Goal: Navigation & Orientation: Find specific page/section

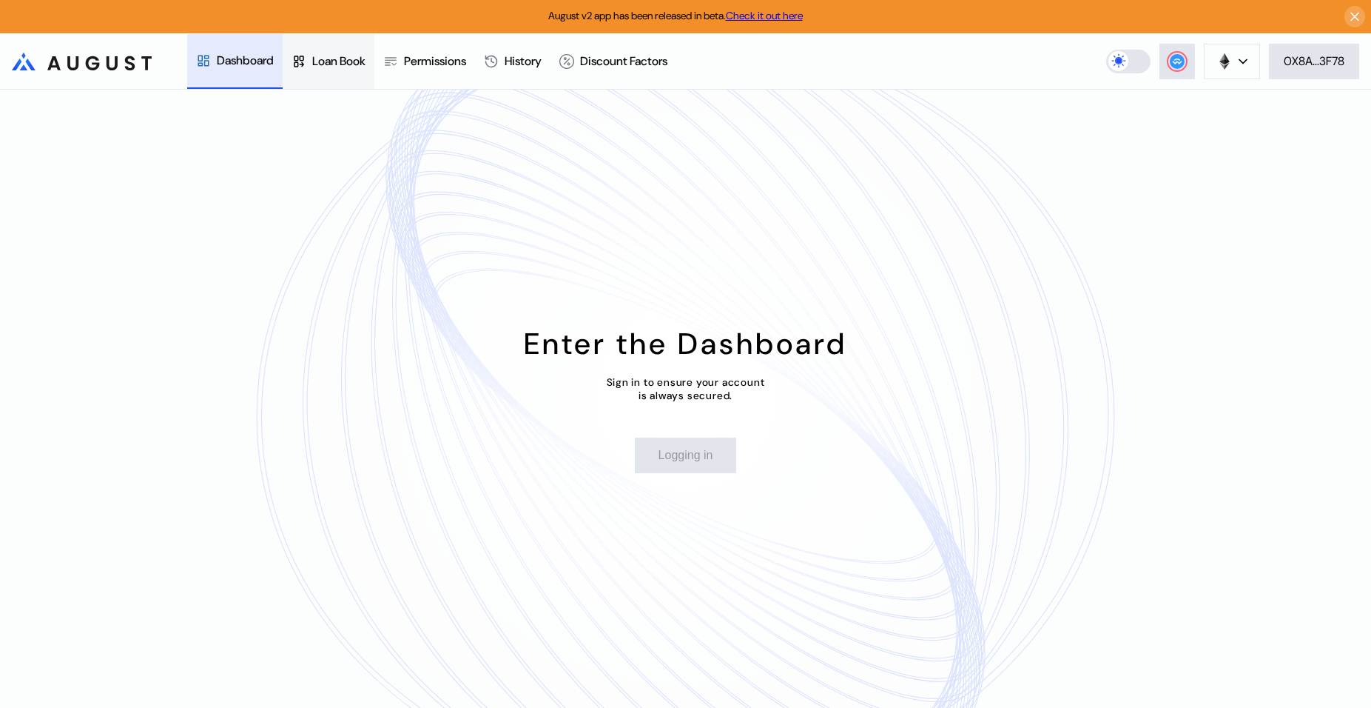
click at [306, 65] on icon at bounding box center [299, 61] width 15 height 15
click at [211, 61] on div at bounding box center [206, 61] width 21 height 15
click at [791, 13] on link "Check it out here" at bounding box center [764, 15] width 77 height 13
click at [773, 18] on link "Check it out here" at bounding box center [764, 15] width 77 height 13
click at [618, 139] on div "Enter the Dashboard Sign in to ensure your account is always secured. Logging in" at bounding box center [685, 399] width 1371 height 618
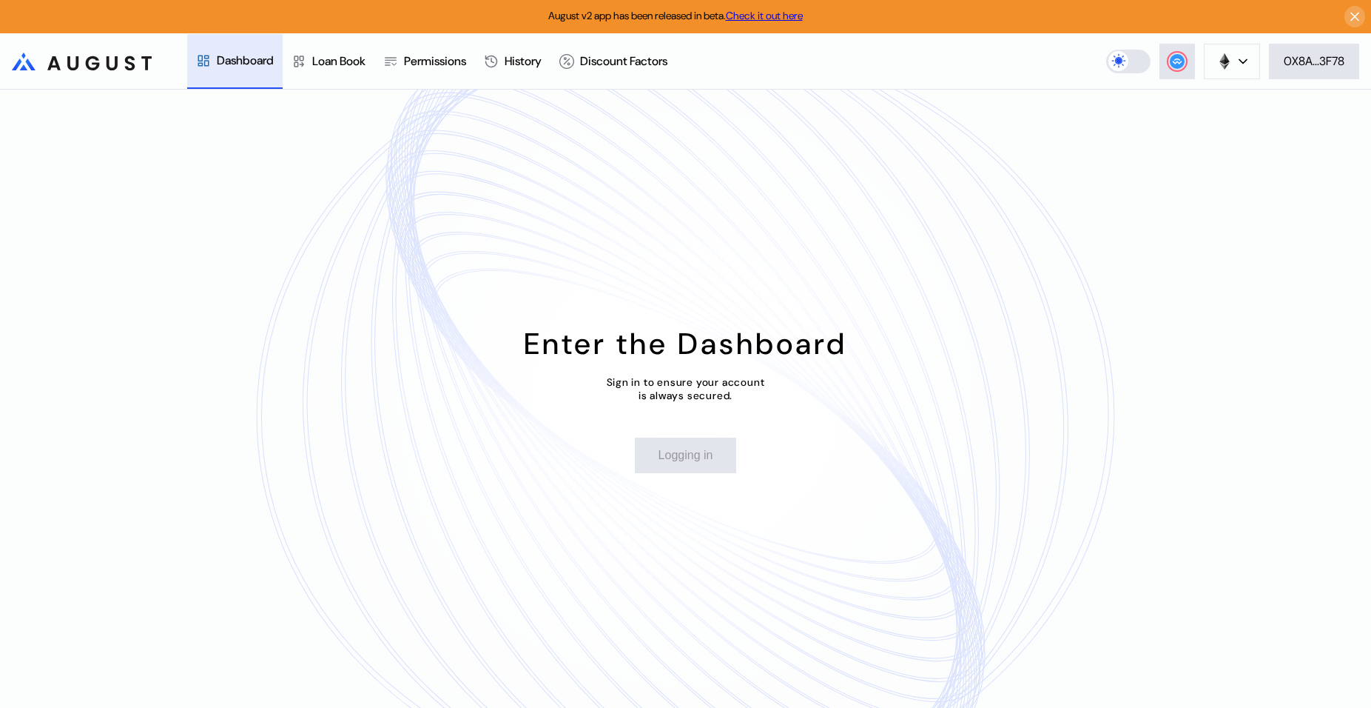
click at [778, 19] on link "Check it out here" at bounding box center [764, 15] width 77 height 13
